Goal: Information Seeking & Learning: Learn about a topic

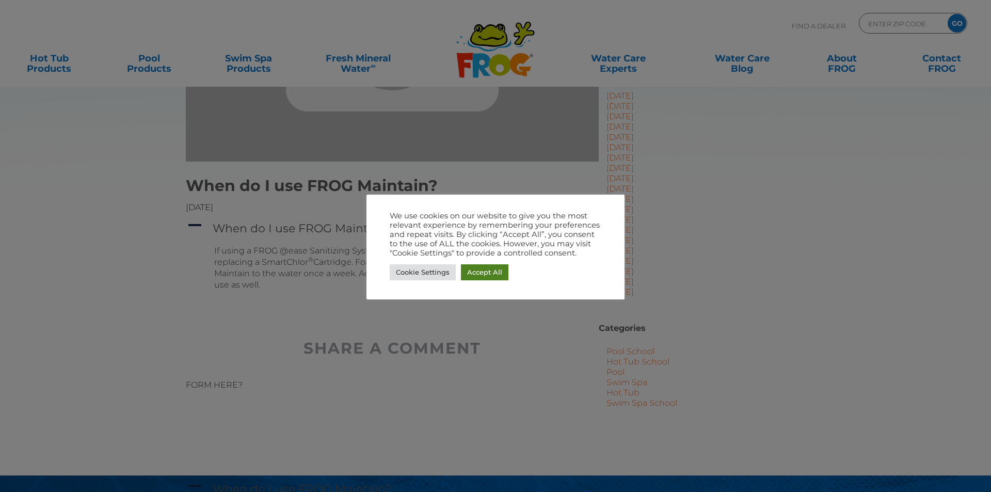
click at [484, 270] on link "Accept All" at bounding box center [485, 272] width 48 height 16
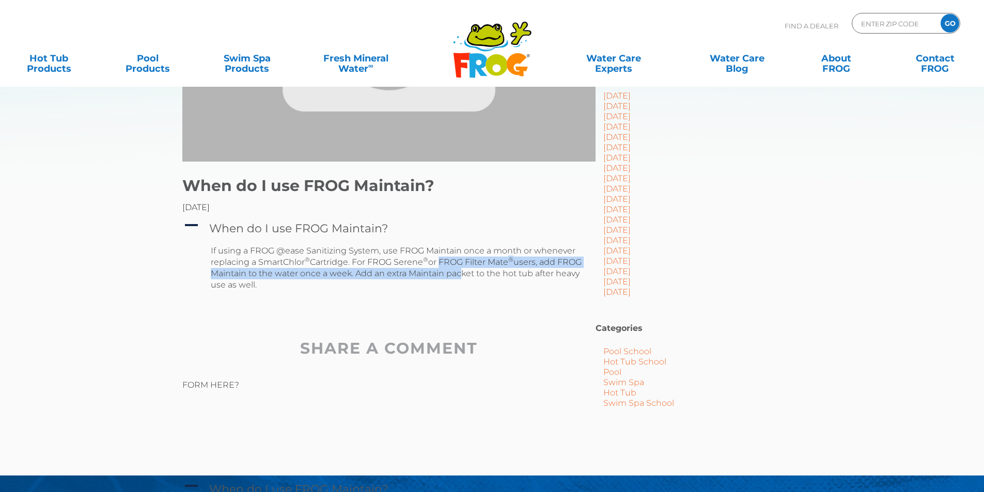
drag, startPoint x: 439, startPoint y: 262, endPoint x: 493, endPoint y: 267, distance: 53.4
click at [486, 270] on p "If using a FROG @ease Sanitizing System, use FROG Maintain once a month or when…" at bounding box center [397, 267] width 372 height 45
click at [502, 261] on p "If using a FROG @ease Sanitizing System, use FROG Maintain once a month or when…" at bounding box center [397, 267] width 372 height 45
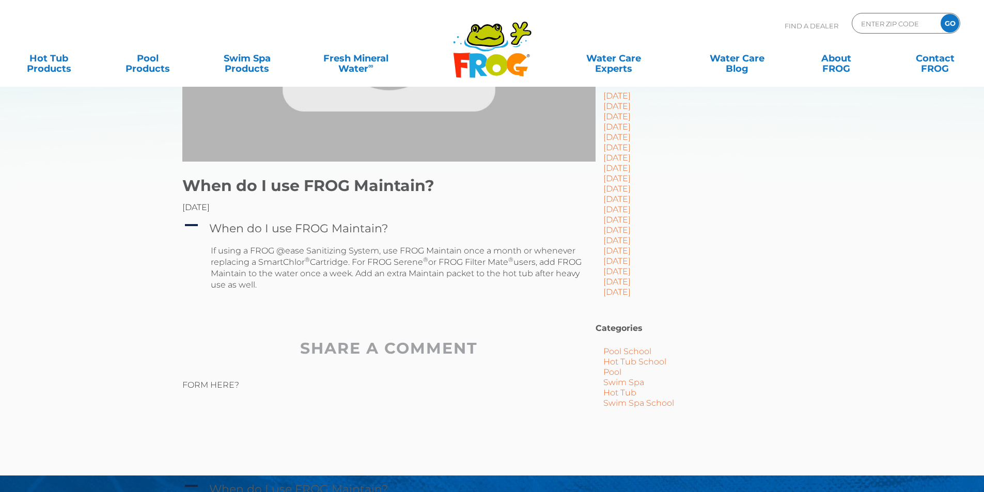
drag, startPoint x: 513, startPoint y: 262, endPoint x: 444, endPoint y: 265, distance: 68.7
click at [444, 265] on p "If using a FROG @ease Sanitizing System, use FROG Maintain once a month or when…" at bounding box center [397, 267] width 372 height 45
click at [544, 352] on h2 "SHARE A COMMENT" at bounding box center [388, 348] width 413 height 21
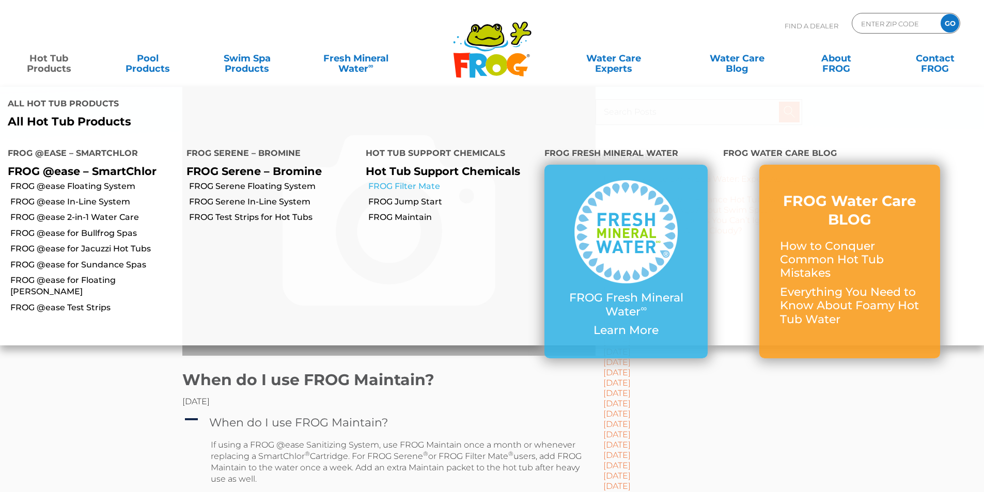
click at [411, 184] on link "FROG Filter Mate" at bounding box center [452, 186] width 168 height 11
click at [60, 63] on link "Hot Tub Products" at bounding box center [48, 58] width 77 height 21
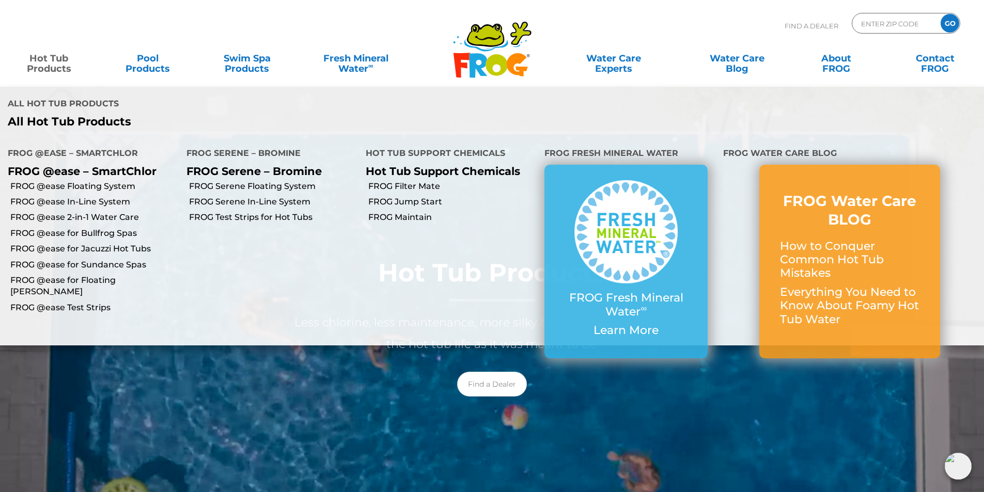
click at [51, 65] on link "Hot Tub Products" at bounding box center [48, 58] width 77 height 21
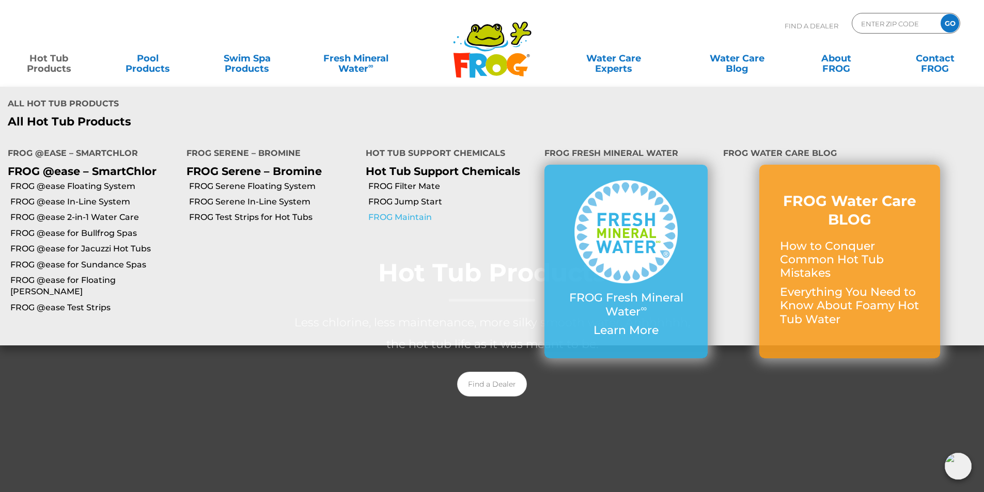
click at [408, 218] on link "FROG Maintain" at bounding box center [452, 217] width 168 height 11
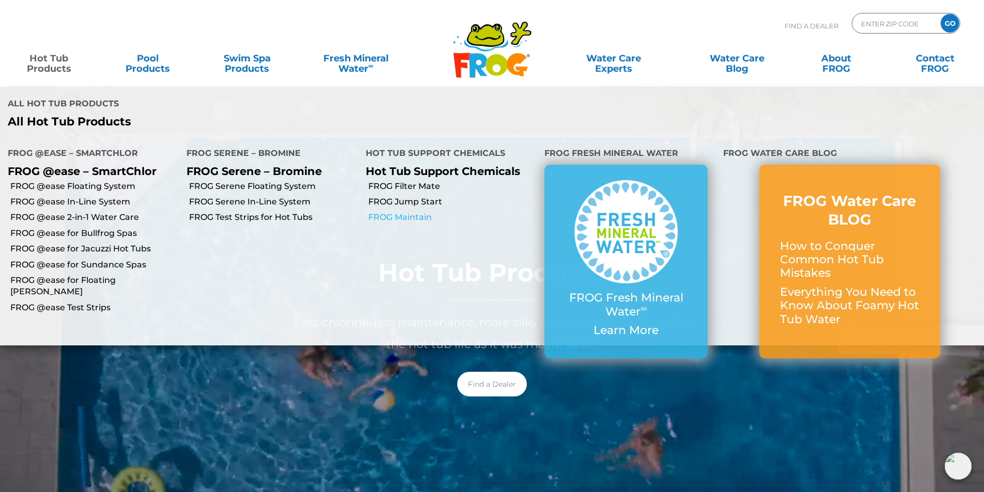
click at [408, 218] on link "FROG Maintain" at bounding box center [452, 217] width 168 height 11
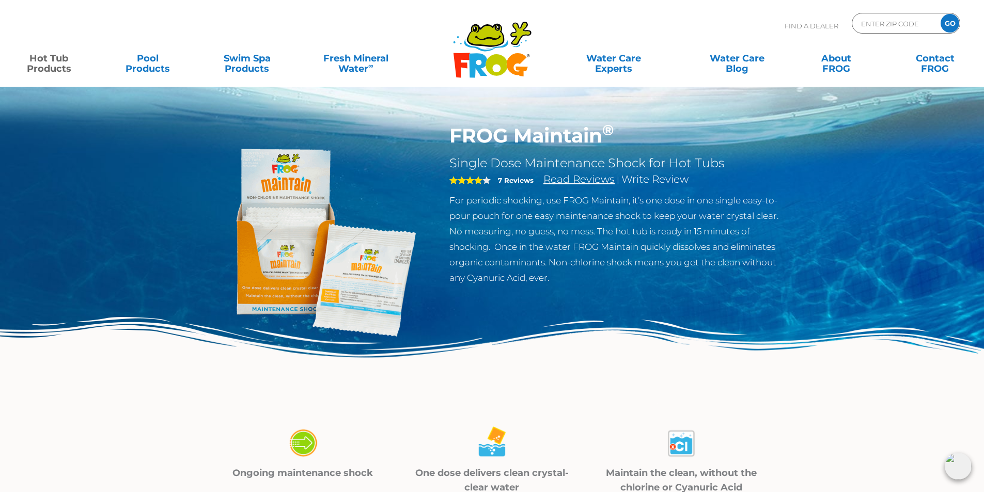
click at [564, 176] on link "Read Reviews" at bounding box center [578, 179] width 71 height 12
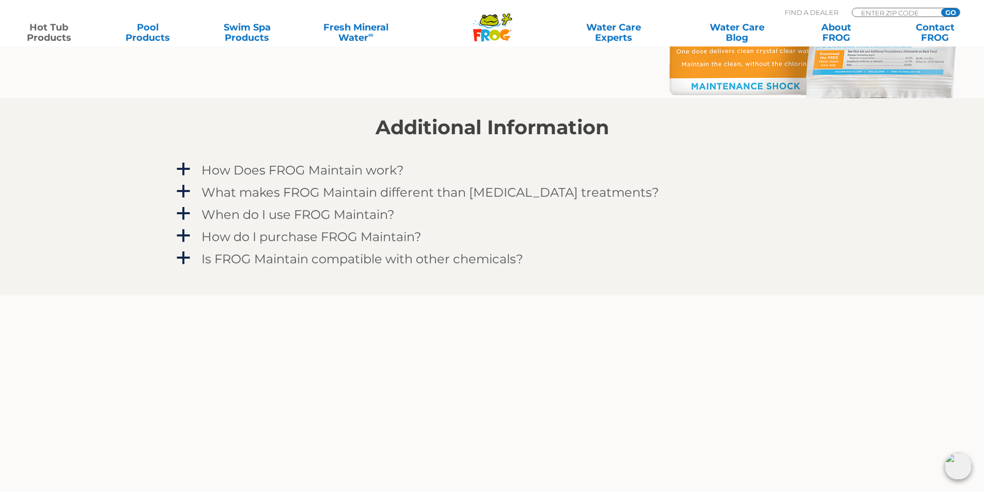
scroll to position [886, 0]
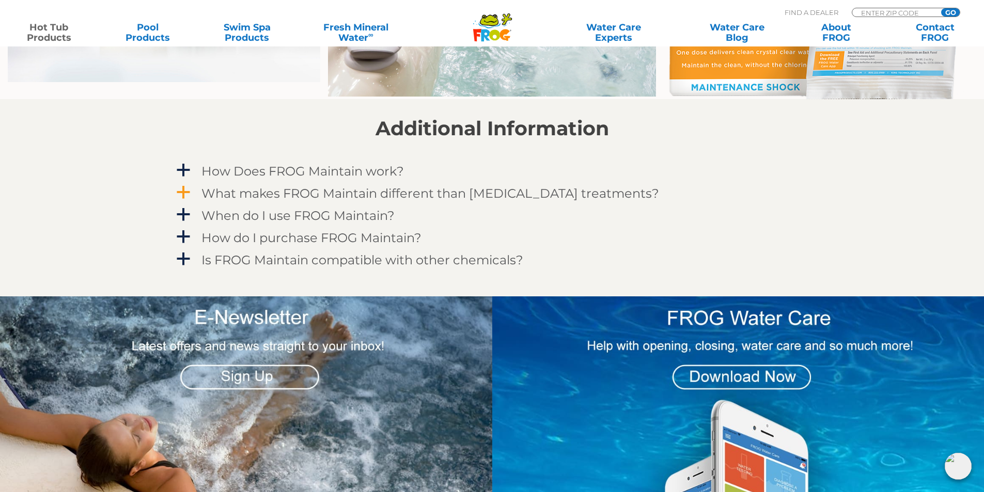
click at [332, 191] on h4 "What makes FROG Maintain different than [MEDICAL_DATA] treatments?" at bounding box center [430, 193] width 458 height 14
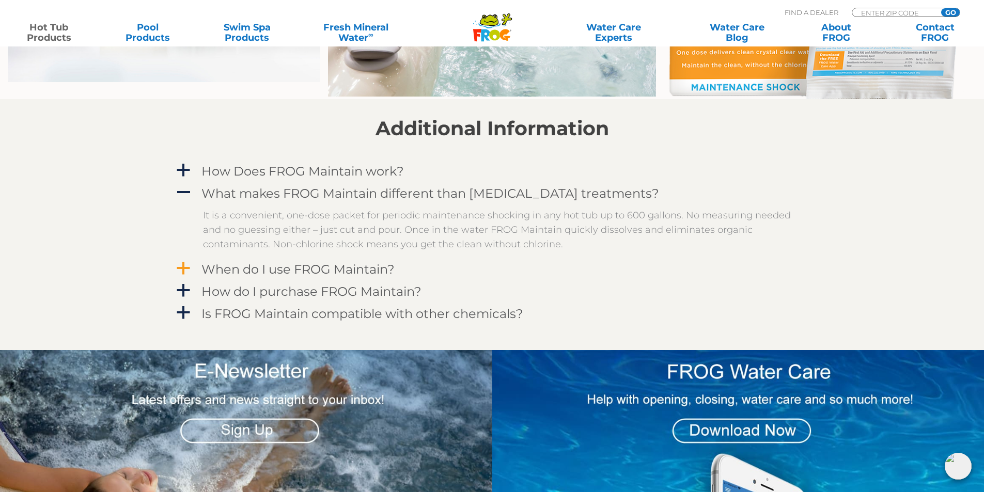
click at [374, 271] on h4 "When do I use FROG Maintain?" at bounding box center [297, 269] width 193 height 14
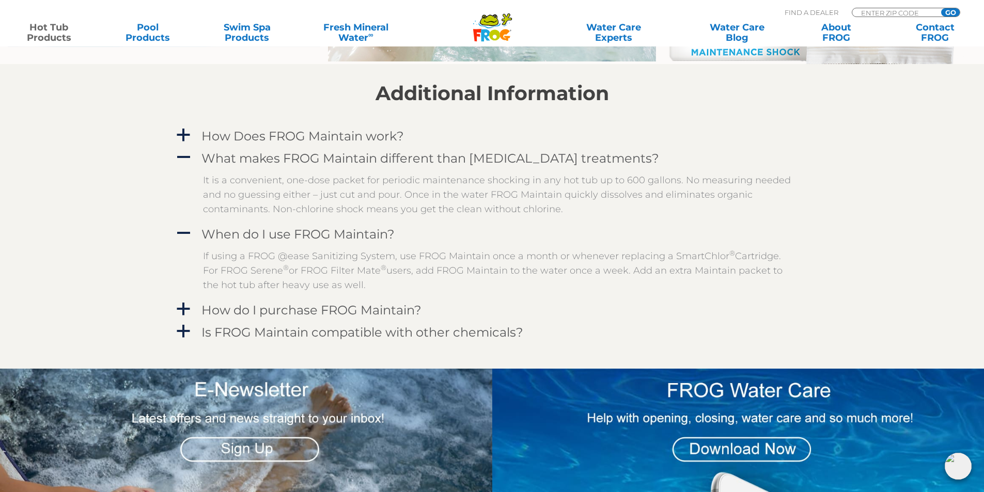
scroll to position [937, 0]
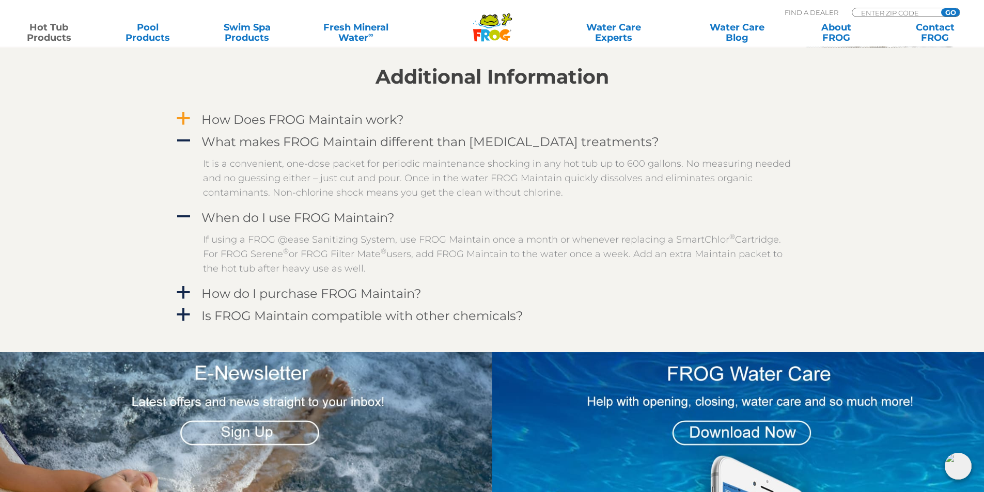
click at [342, 121] on h4 "How Does FROG Maintain work?" at bounding box center [302, 120] width 202 height 14
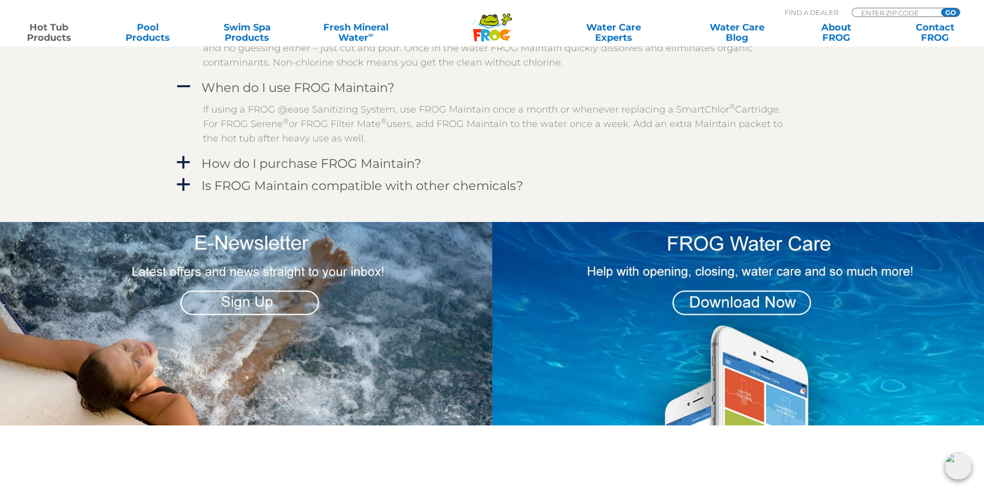
scroll to position [1092, 0]
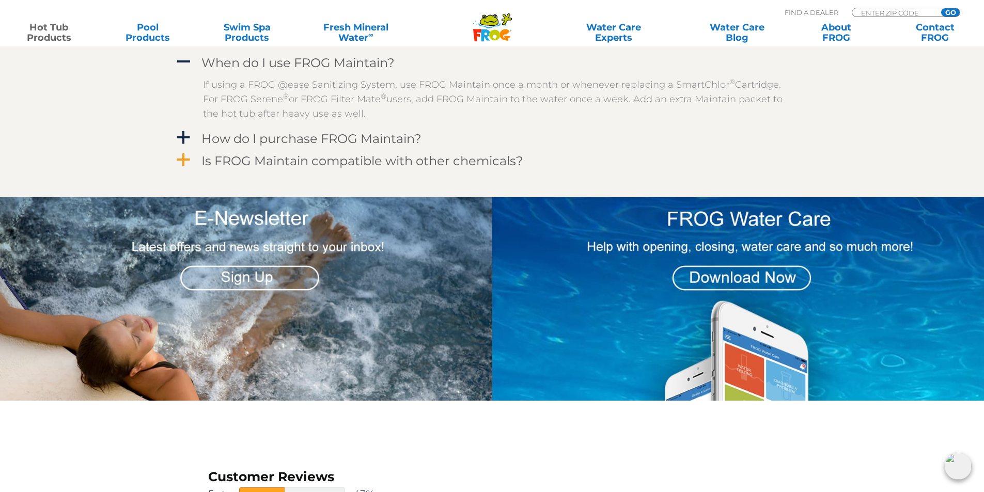
click at [418, 156] on h4 "Is FROG Maintain compatible with other chemicals?" at bounding box center [362, 161] width 322 height 14
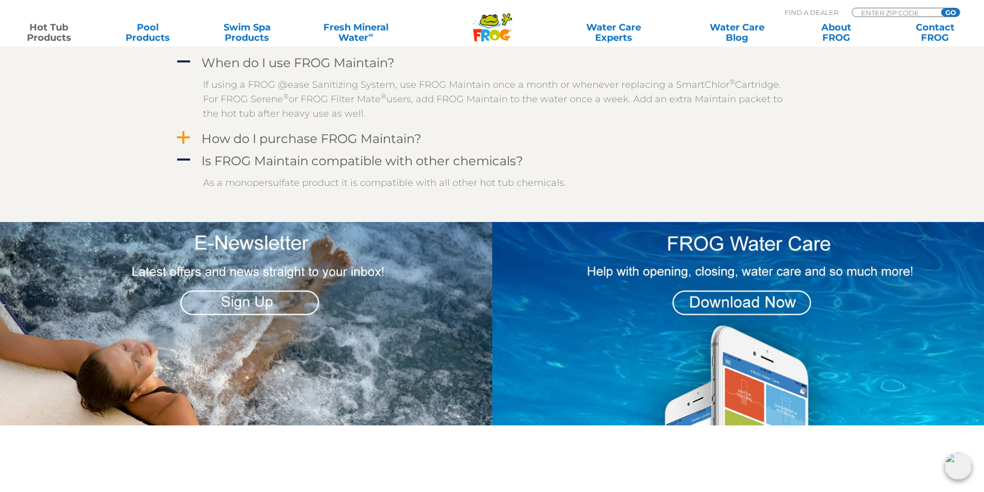
click at [356, 144] on h4 "How do I purchase FROG Maintain?" at bounding box center [311, 139] width 220 height 14
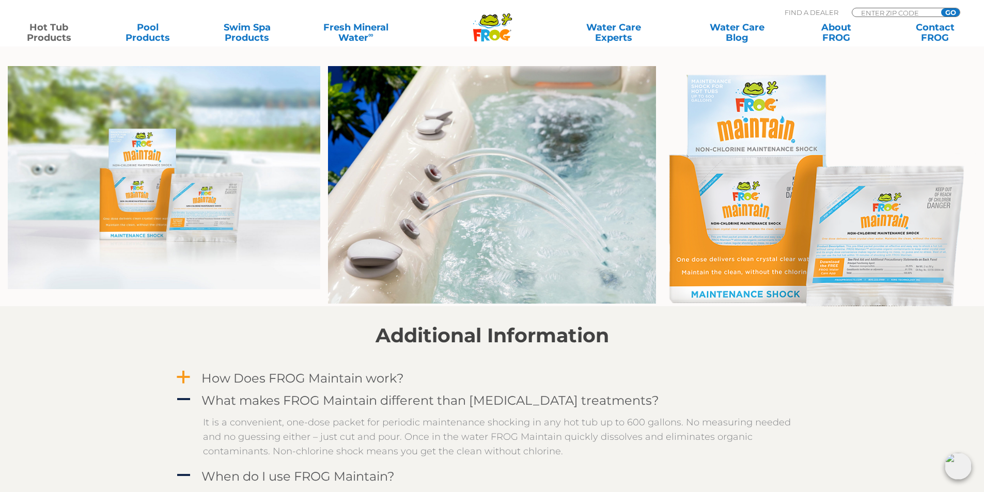
scroll to position [627, 0]
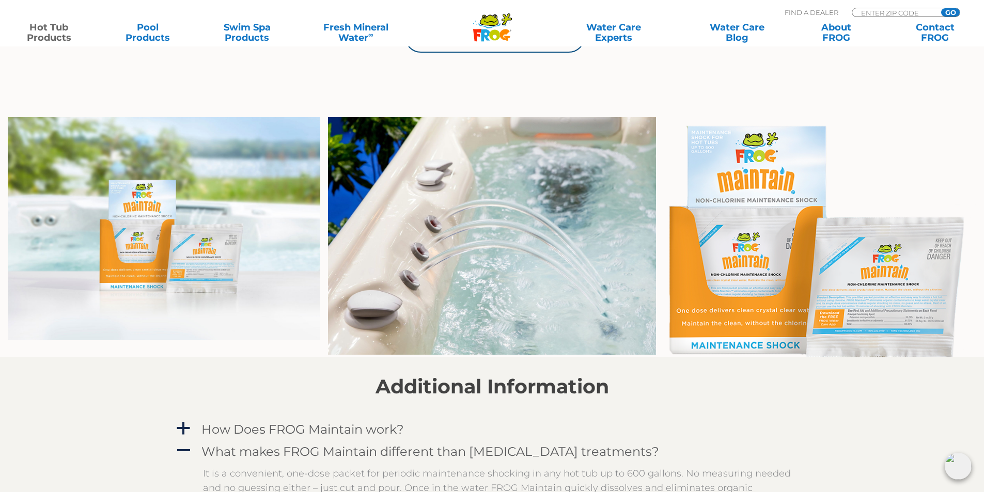
click at [896, 302] on img at bounding box center [820, 237] width 312 height 240
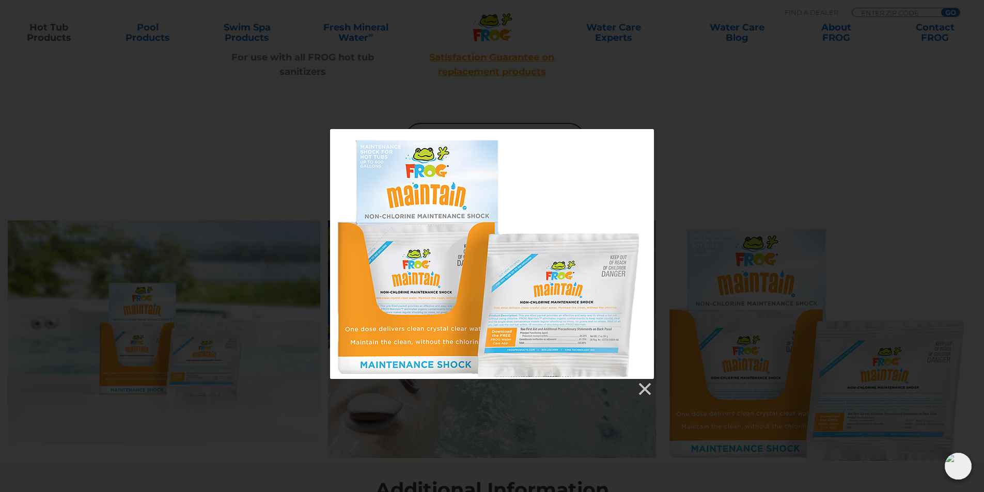
scroll to position [576, 0]
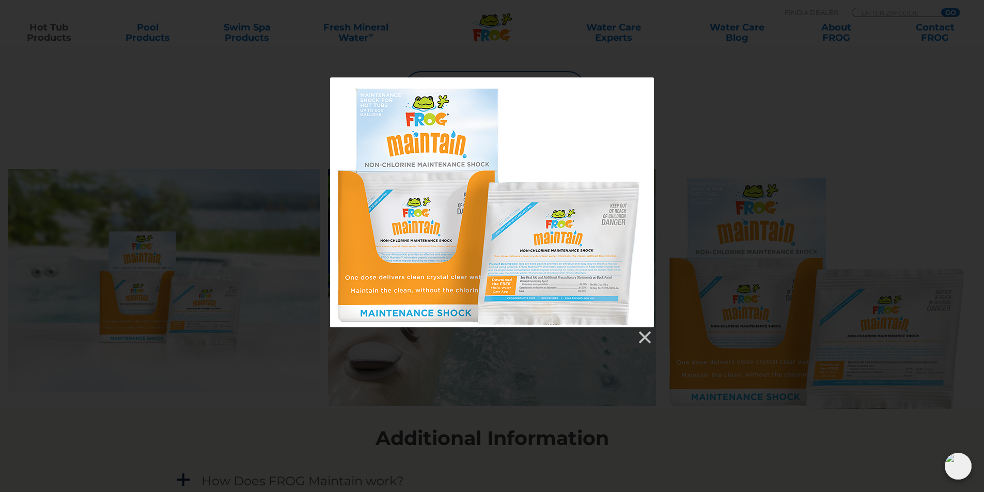
click at [558, 254] on div at bounding box center [492, 202] width 324 height 250
